Goal: Find specific fact: Find specific fact

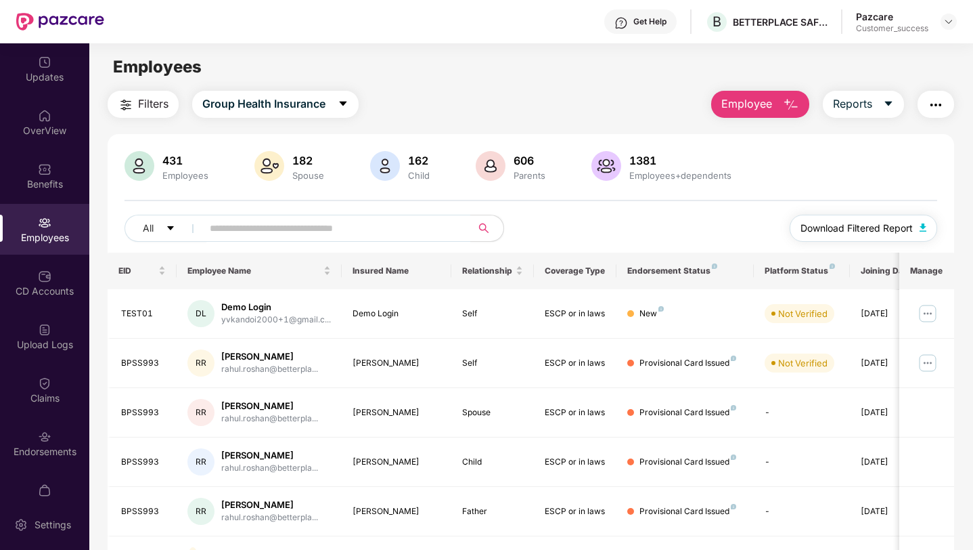
click at [900, 227] on span "Download Filtered Report" at bounding box center [857, 228] width 112 height 15
click at [950, 24] on img at bounding box center [949, 21] width 11 height 11
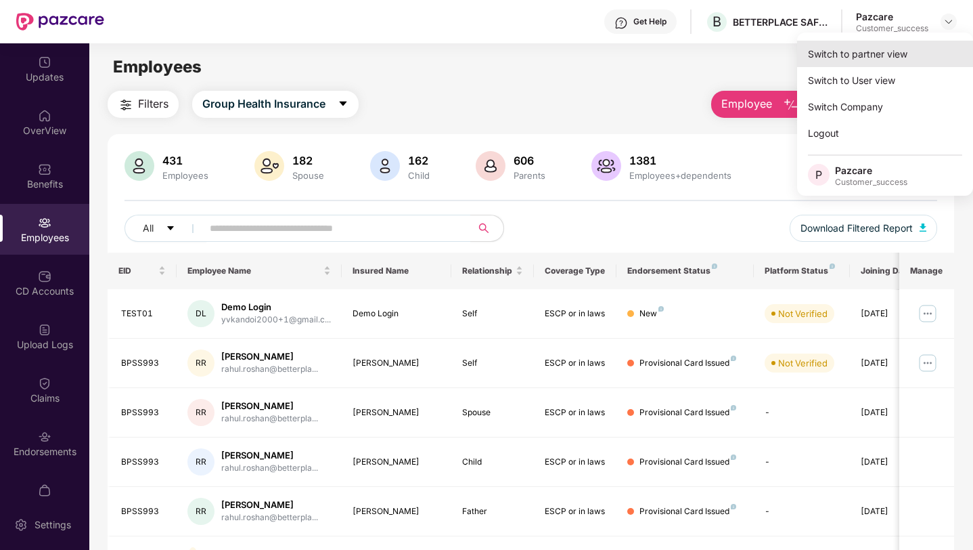
click at [881, 54] on div "Switch to partner view" at bounding box center [885, 54] width 176 height 26
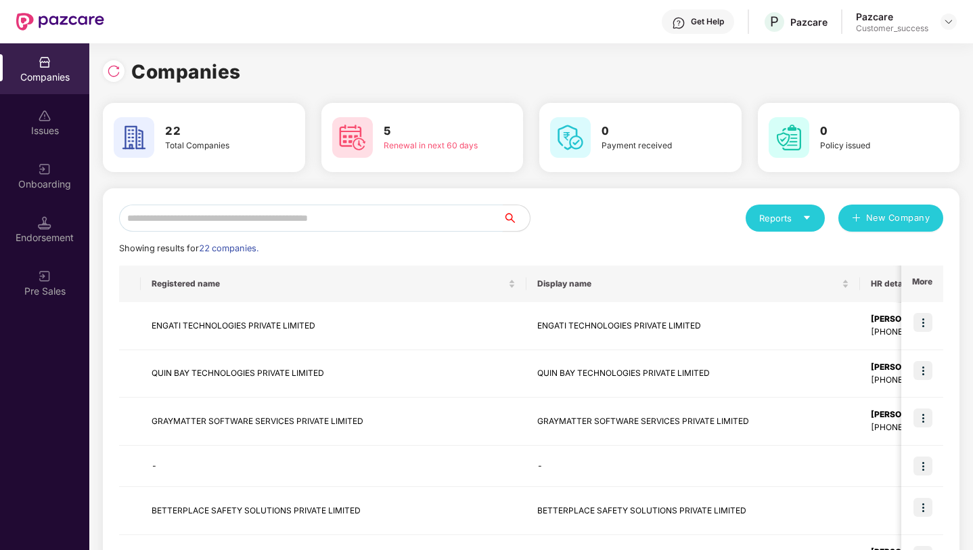
click at [334, 215] on input "text" at bounding box center [311, 217] width 384 height 27
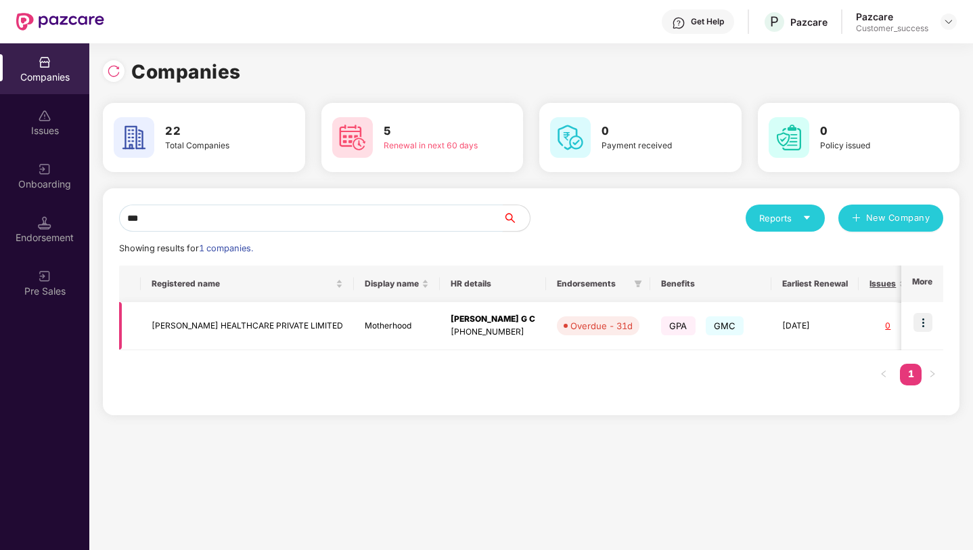
type input "***"
click at [923, 320] on img at bounding box center [923, 322] width 19 height 19
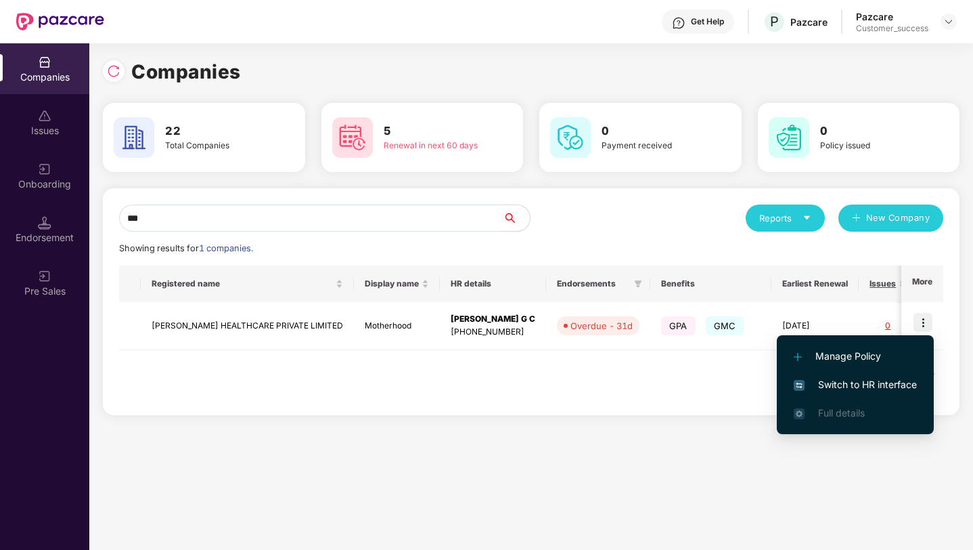
click at [895, 388] on span "Switch to HR interface" at bounding box center [855, 384] width 123 height 15
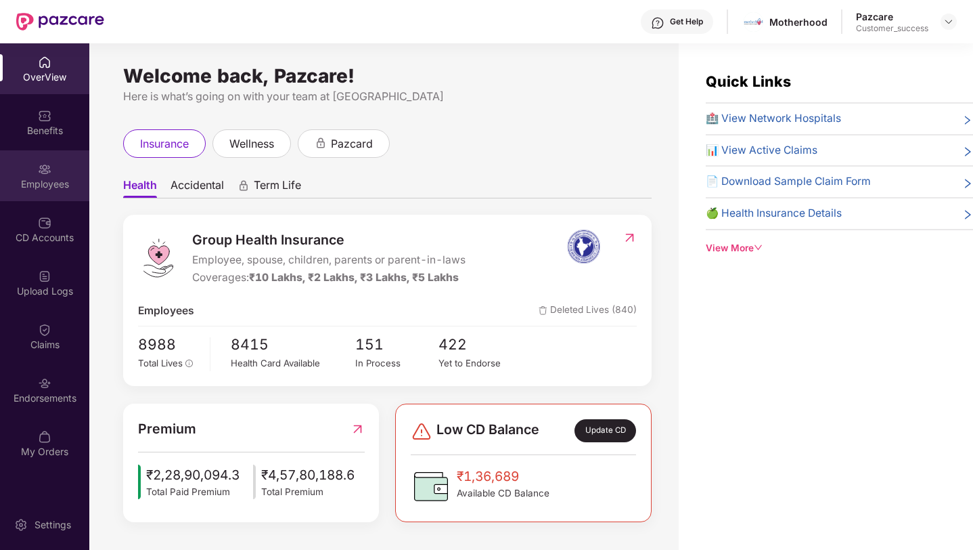
click at [52, 176] on div "Employees" at bounding box center [44, 175] width 89 height 51
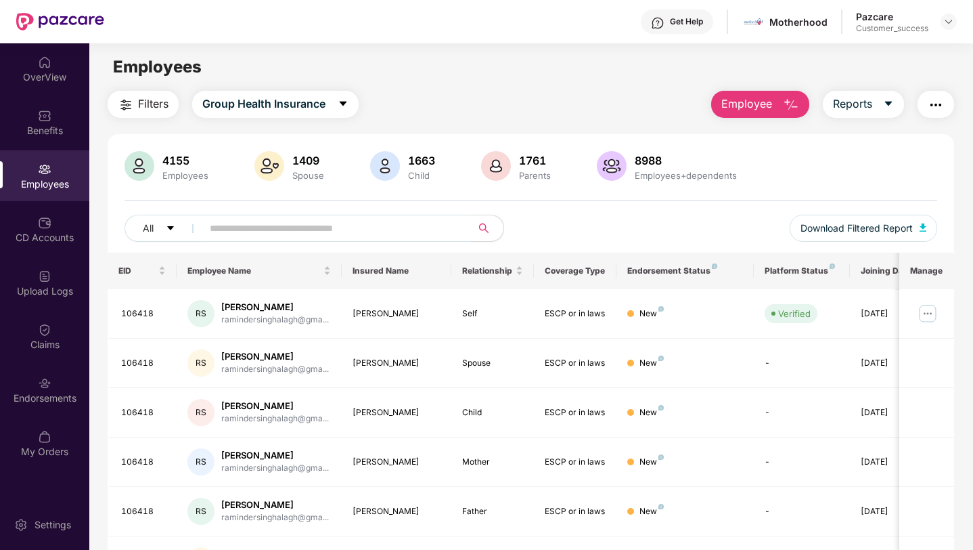
click at [210, 232] on input "text" at bounding box center [331, 228] width 243 height 20
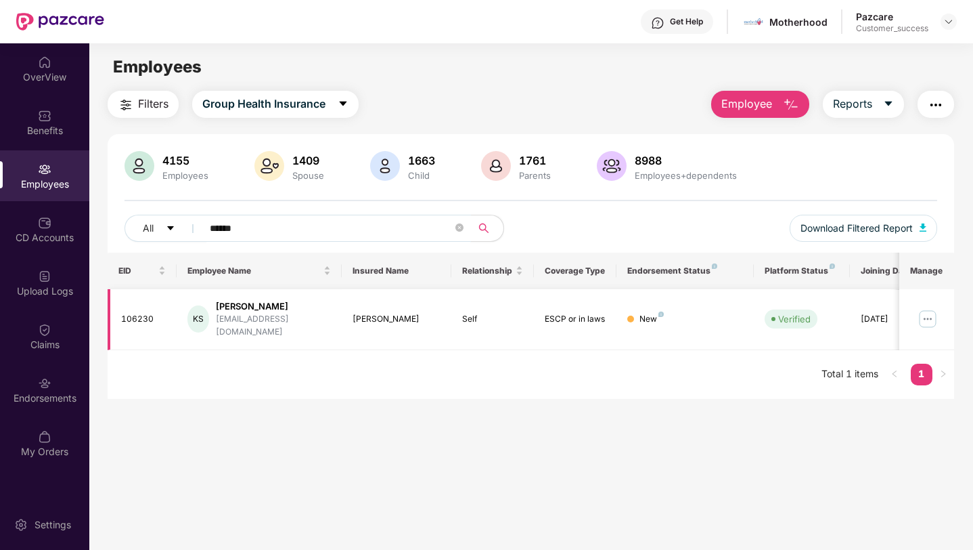
type input "******"
click at [246, 307] on div "[PERSON_NAME]" at bounding box center [273, 306] width 114 height 13
drag, startPoint x: 224, startPoint y: 307, endPoint x: 282, endPoint y: 305, distance: 58.3
click at [282, 305] on div "[PERSON_NAME]" at bounding box center [273, 306] width 114 height 13
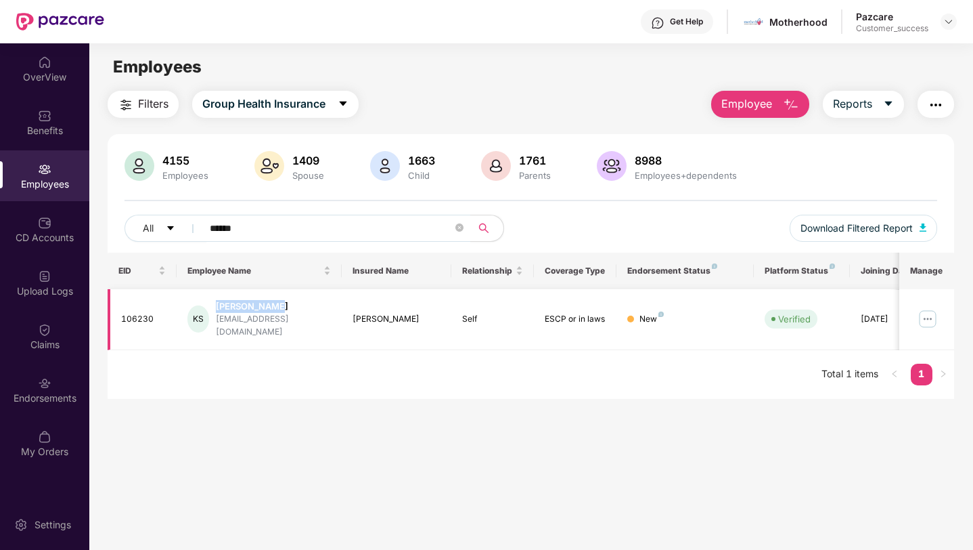
drag, startPoint x: 278, startPoint y: 305, endPoint x: 221, endPoint y: 296, distance: 56.9
click at [221, 296] on td "KS [PERSON_NAME] [EMAIL_ADDRESS][DOMAIN_NAME]" at bounding box center [259, 319] width 165 height 61
copy div "[PERSON_NAME]"
click at [120, 317] on td "106230" at bounding box center [142, 319] width 69 height 61
click at [131, 317] on div "106230" at bounding box center [143, 319] width 45 height 13
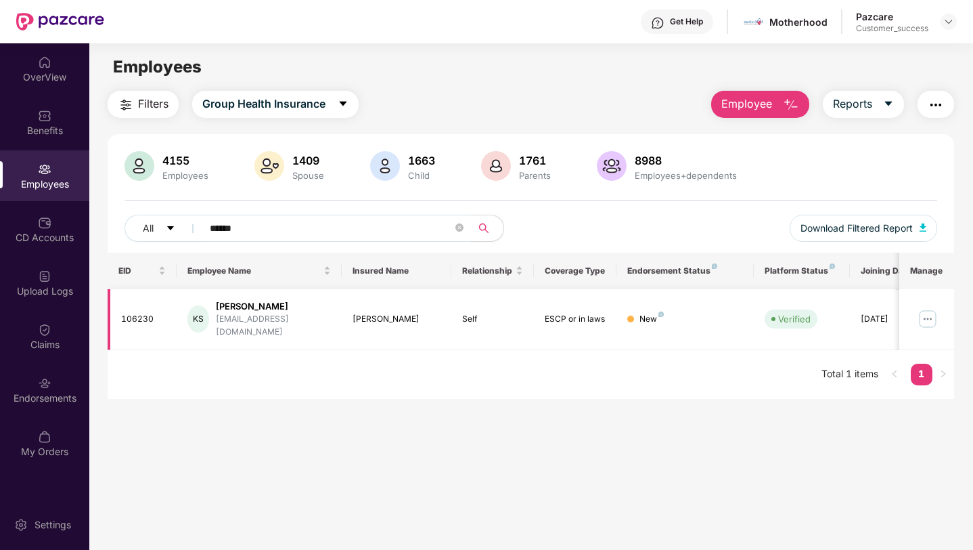
click at [131, 317] on div "106230" at bounding box center [143, 319] width 45 height 13
copy div "106230"
